Goal: Information Seeking & Learning: Learn about a topic

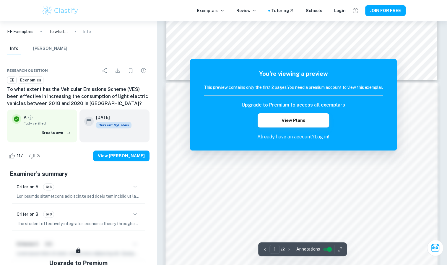
scroll to position [330, 0]
click at [310, 123] on button "View Plans" at bounding box center [293, 120] width 71 height 14
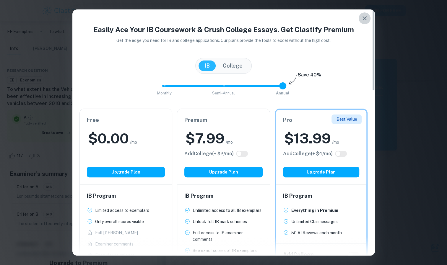
click at [363, 19] on icon "button" at bounding box center [364, 18] width 4 height 4
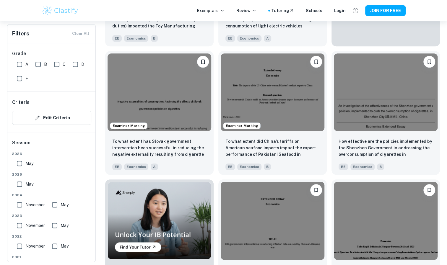
scroll to position [288, 0]
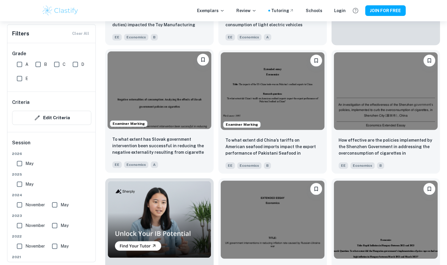
click at [148, 124] on img at bounding box center [159, 90] width 104 height 78
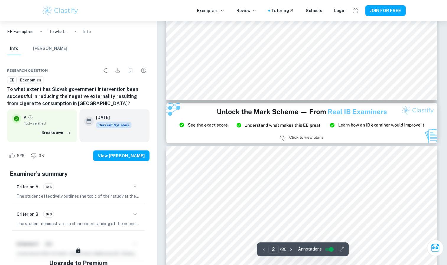
type input "3"
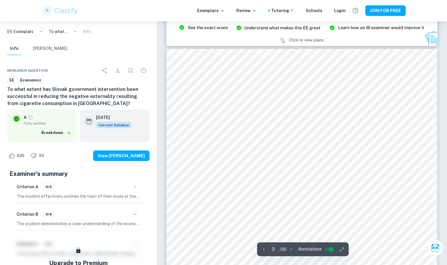
scroll to position [771, 0]
